Goal: Information Seeking & Learning: Learn about a topic

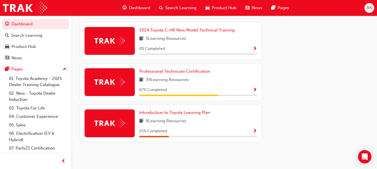
scroll to position [298, 0]
click at [166, 71] on span "Professional Technician Certification" at bounding box center [174, 71] width 71 height 5
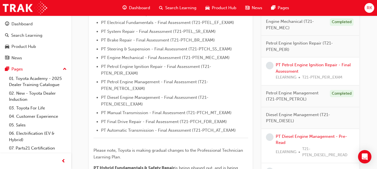
scroll to position [178, 0]
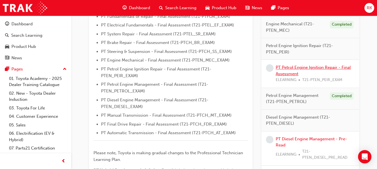
click at [322, 66] on link "PT Petrol Engine Ignition Repair - Final Assessment" at bounding box center [313, 70] width 75 height 11
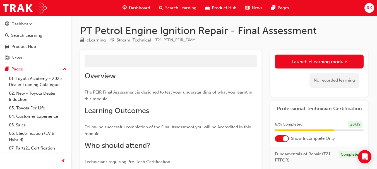
scroll to position [1, 0]
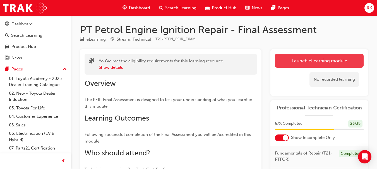
click at [318, 58] on link "Launch eLearning module" at bounding box center [319, 61] width 89 height 14
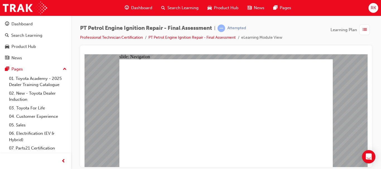
checkbox input "true"
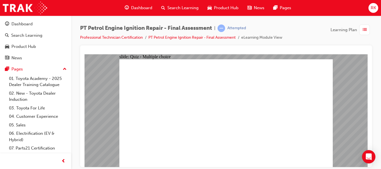
checkbox input "true"
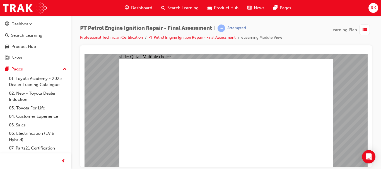
checkbox input "true"
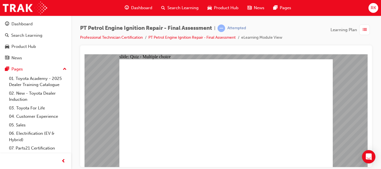
checkbox input "false"
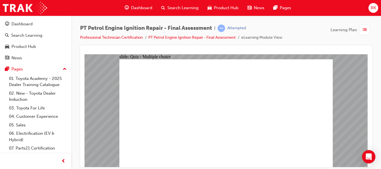
checkbox input "false"
checkbox input "true"
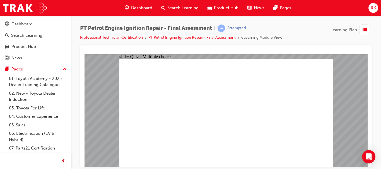
checkbox input "true"
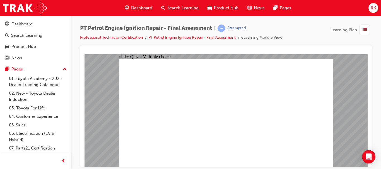
checkbox input "true"
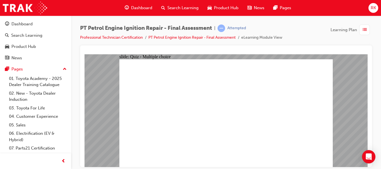
radio input "true"
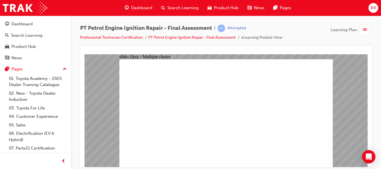
radio input "true"
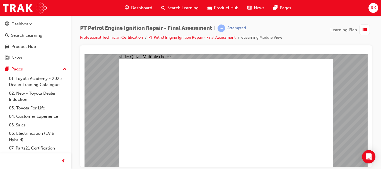
radio input "true"
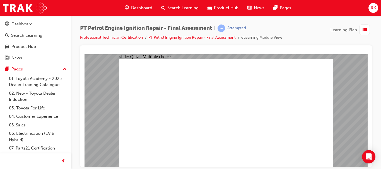
radio input "false"
radio input "true"
radio input "false"
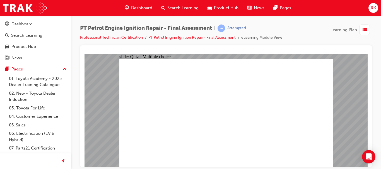
radio input "false"
radio input "true"
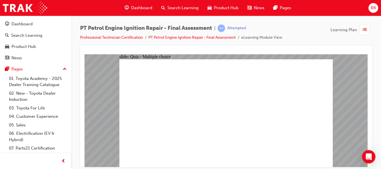
radio input "false"
radio input "true"
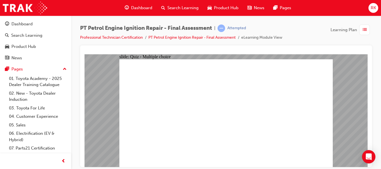
radio input "true"
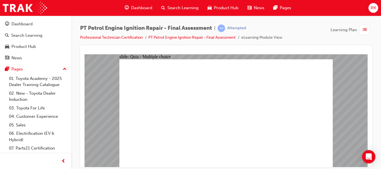
radio input "true"
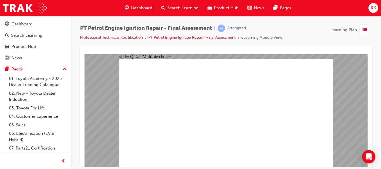
radio input "false"
radio input "true"
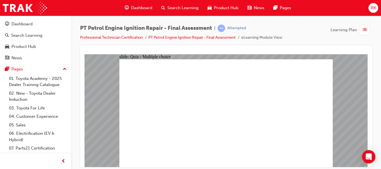
radio input "true"
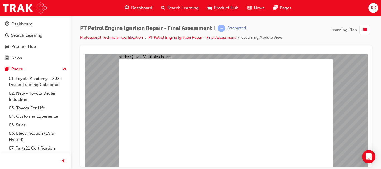
radio input "true"
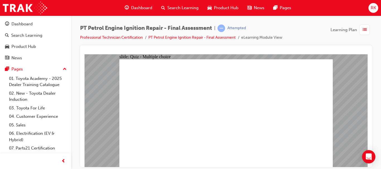
radio input "true"
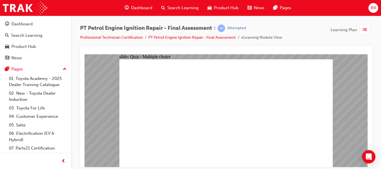
radio input "true"
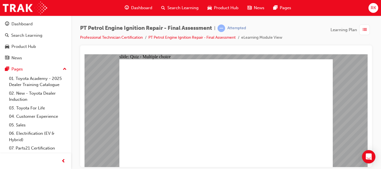
radio input "true"
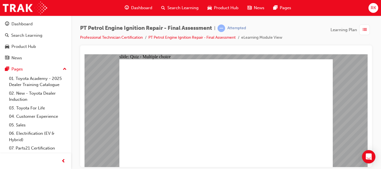
radio input "true"
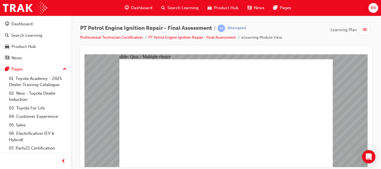
click at [364, 28] on span "list-icon" at bounding box center [365, 29] width 4 height 7
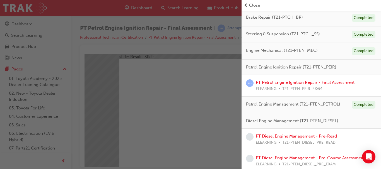
scroll to position [136, 0]
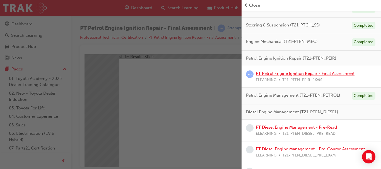
click at [343, 74] on link "PT Petrol Engine Ignition Repair - Final Assessment" at bounding box center [305, 73] width 99 height 5
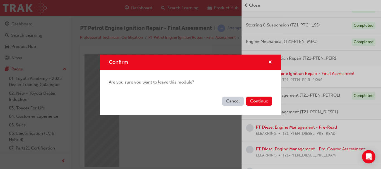
click at [233, 102] on button "Cancel" at bounding box center [233, 101] width 22 height 9
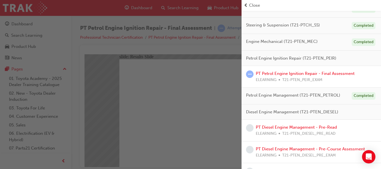
click at [206, 97] on div "button" at bounding box center [120, 84] width 241 height 169
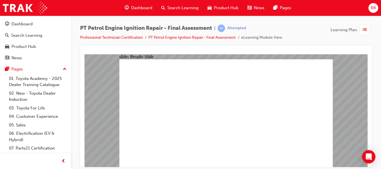
checkbox input "true"
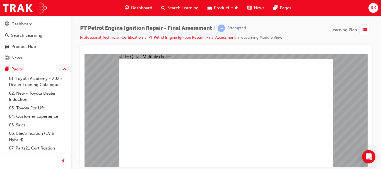
checkbox input "true"
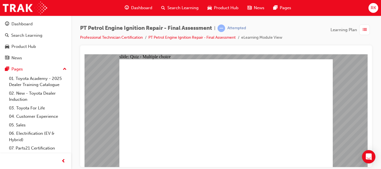
checkbox input "true"
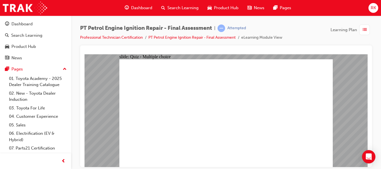
radio input "true"
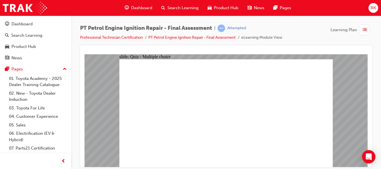
radio input "true"
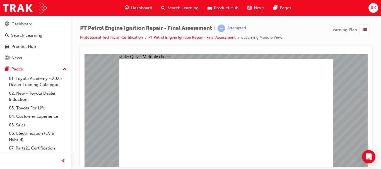
radio input "true"
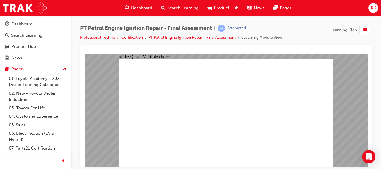
radio input "false"
radio input "true"
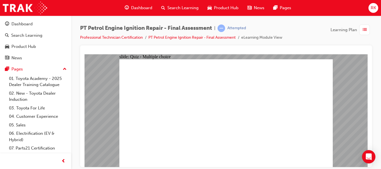
radio input "true"
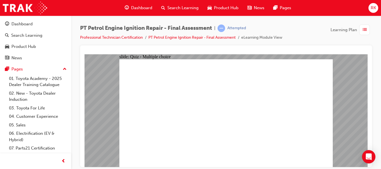
radio input "true"
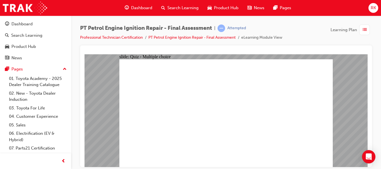
radio input "false"
radio input "true"
click at [83, 7] on div "Dashboard Search Learning Product Hub News Pages RK" at bounding box center [190, 8] width 381 height 16
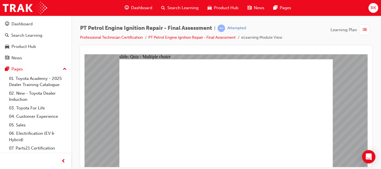
radio input "true"
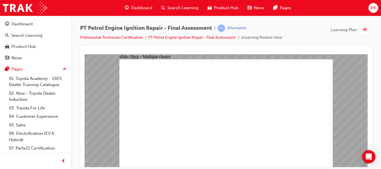
radio input "true"
radio input "false"
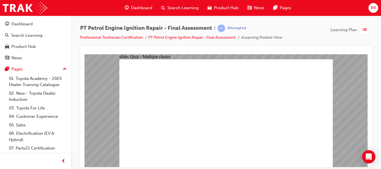
radio input "false"
radio input "true"
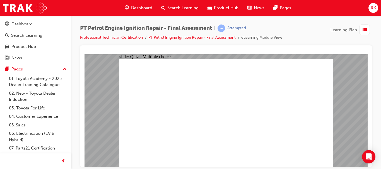
radio input "true"
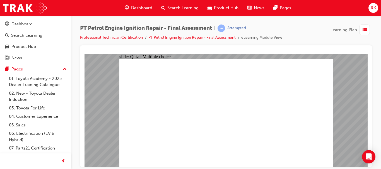
radio input "false"
radio input "true"
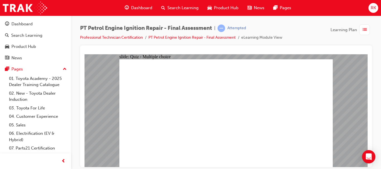
radio input "true"
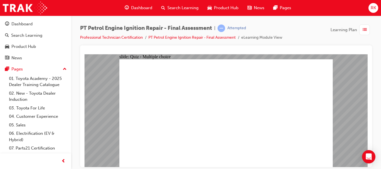
radio input "true"
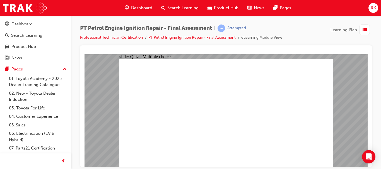
radio input "true"
click at [363, 32] on span "list-icon" at bounding box center [365, 29] width 4 height 7
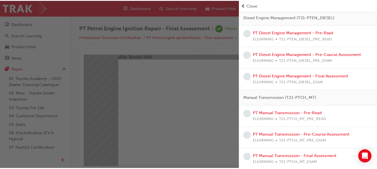
scroll to position [213, 0]
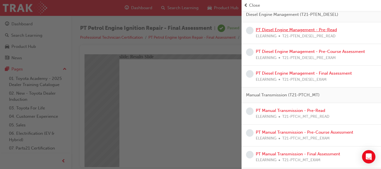
click at [296, 32] on link "PT Diesel Engine Management - Pre-Read" at bounding box center [296, 29] width 81 height 5
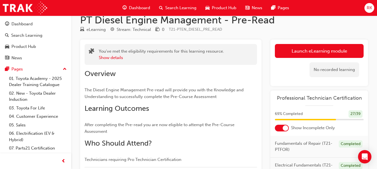
scroll to position [10, 0]
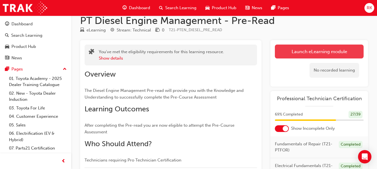
click at [325, 53] on link "Launch eLearning module" at bounding box center [319, 52] width 89 height 14
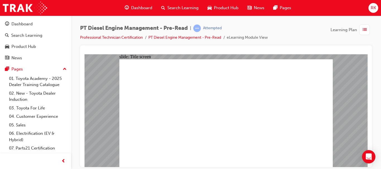
click at [364, 31] on span "list-icon" at bounding box center [365, 29] width 4 height 7
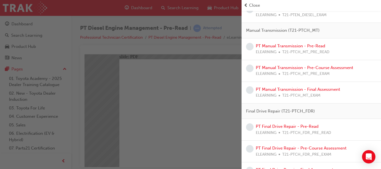
scroll to position [374, 0]
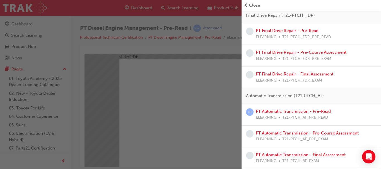
click at [195, 117] on div "button" at bounding box center [120, 84] width 241 height 169
